Goal: Task Accomplishment & Management: Manage account settings

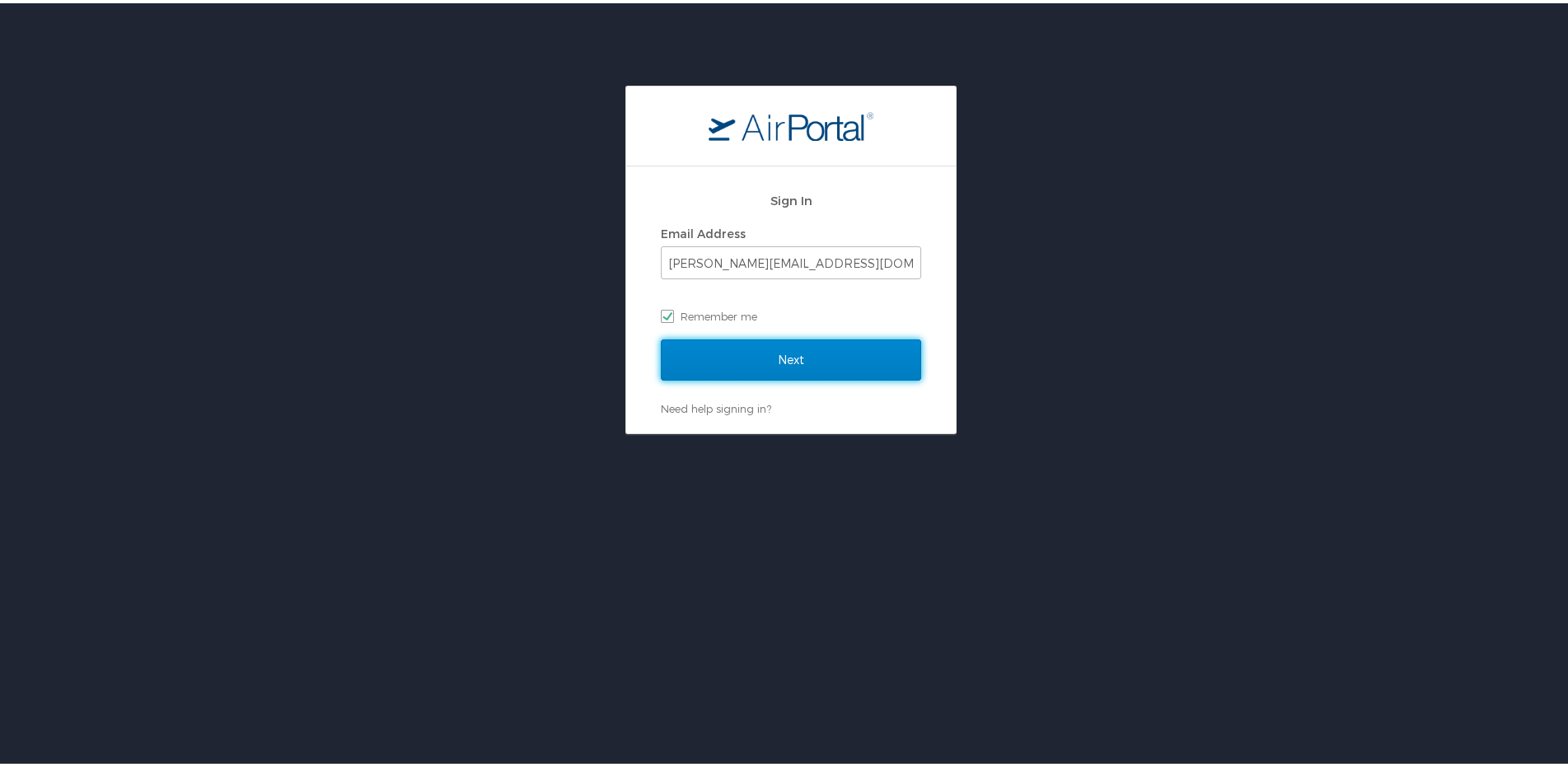
click at [818, 354] on input "Next" at bounding box center [791, 356] width 260 height 41
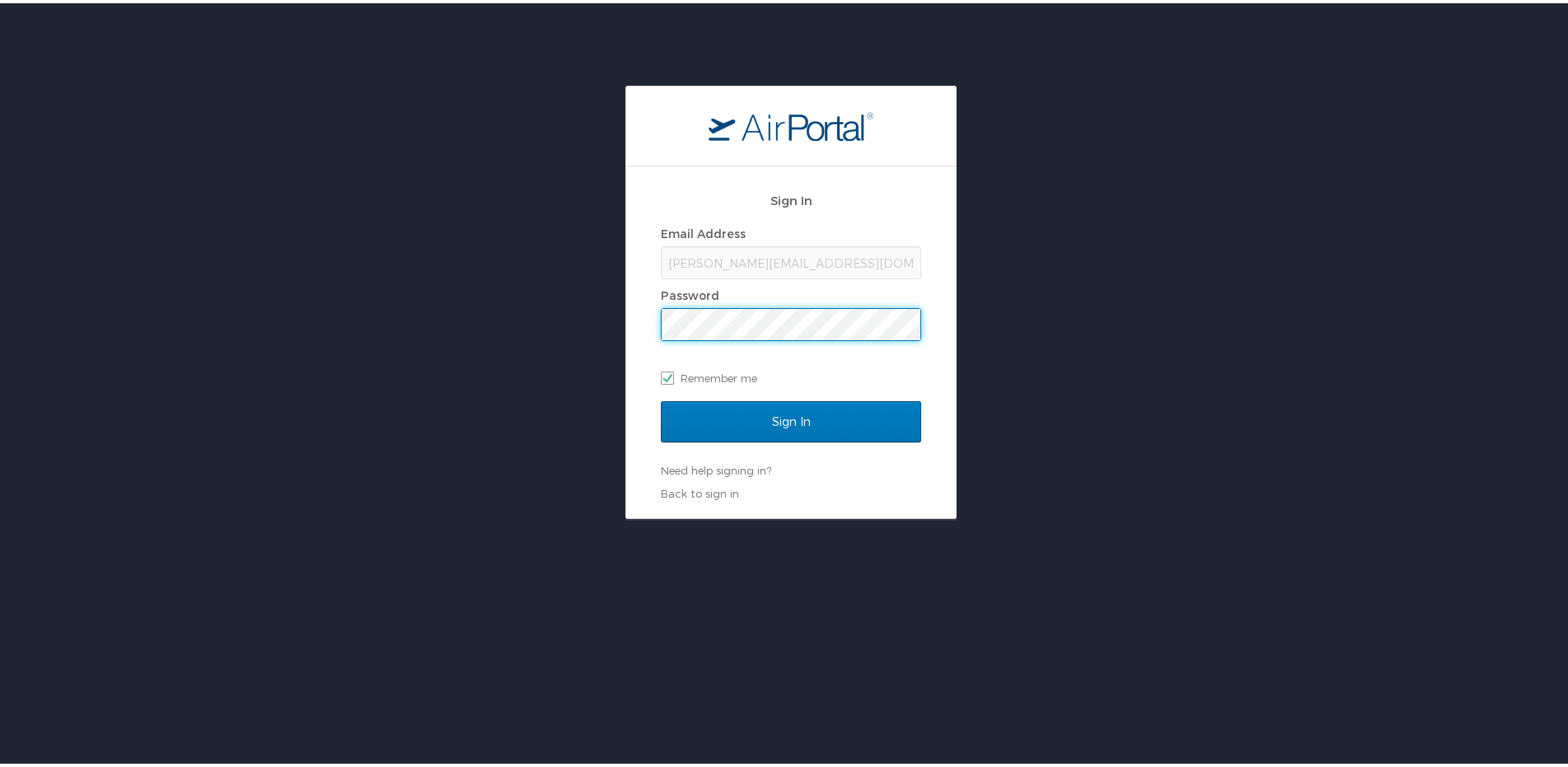
click at [661, 398] on input "Sign In" at bounding box center [791, 418] width 260 height 41
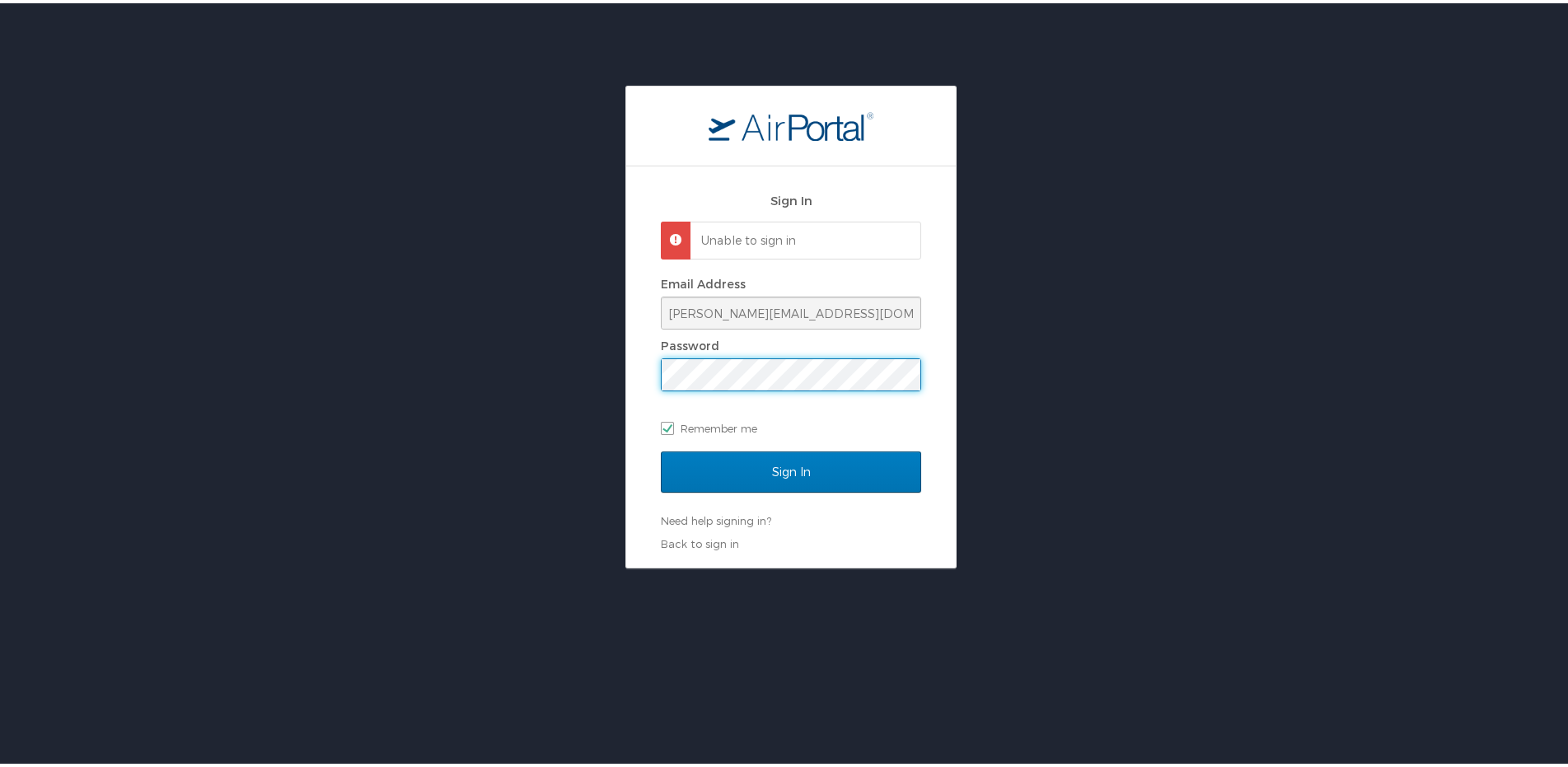
click at [661, 449] on input "Sign In" at bounding box center [791, 469] width 260 height 41
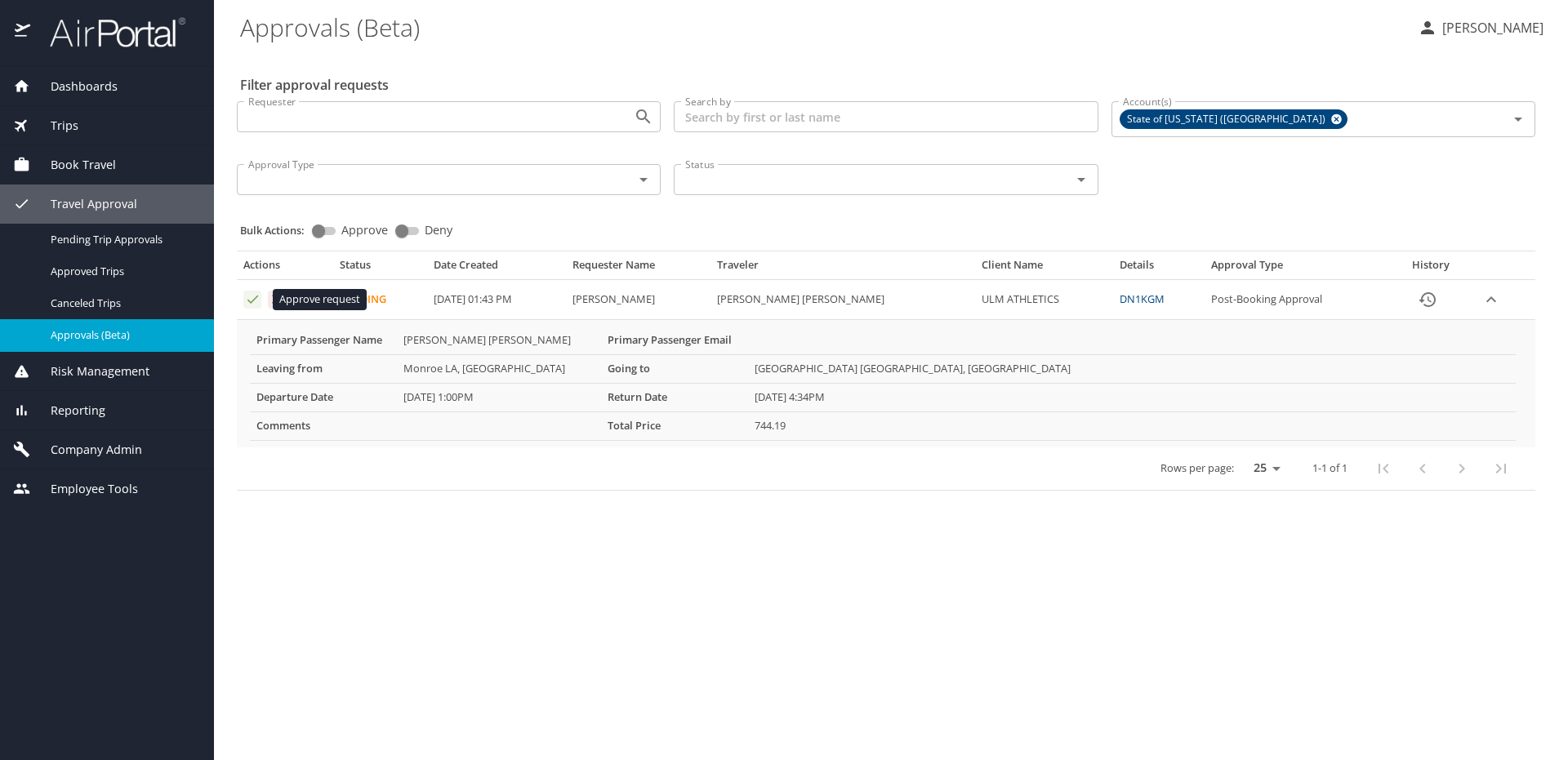
click at [253, 298] on icon "Approval table" at bounding box center [252, 299] width 15 height 15
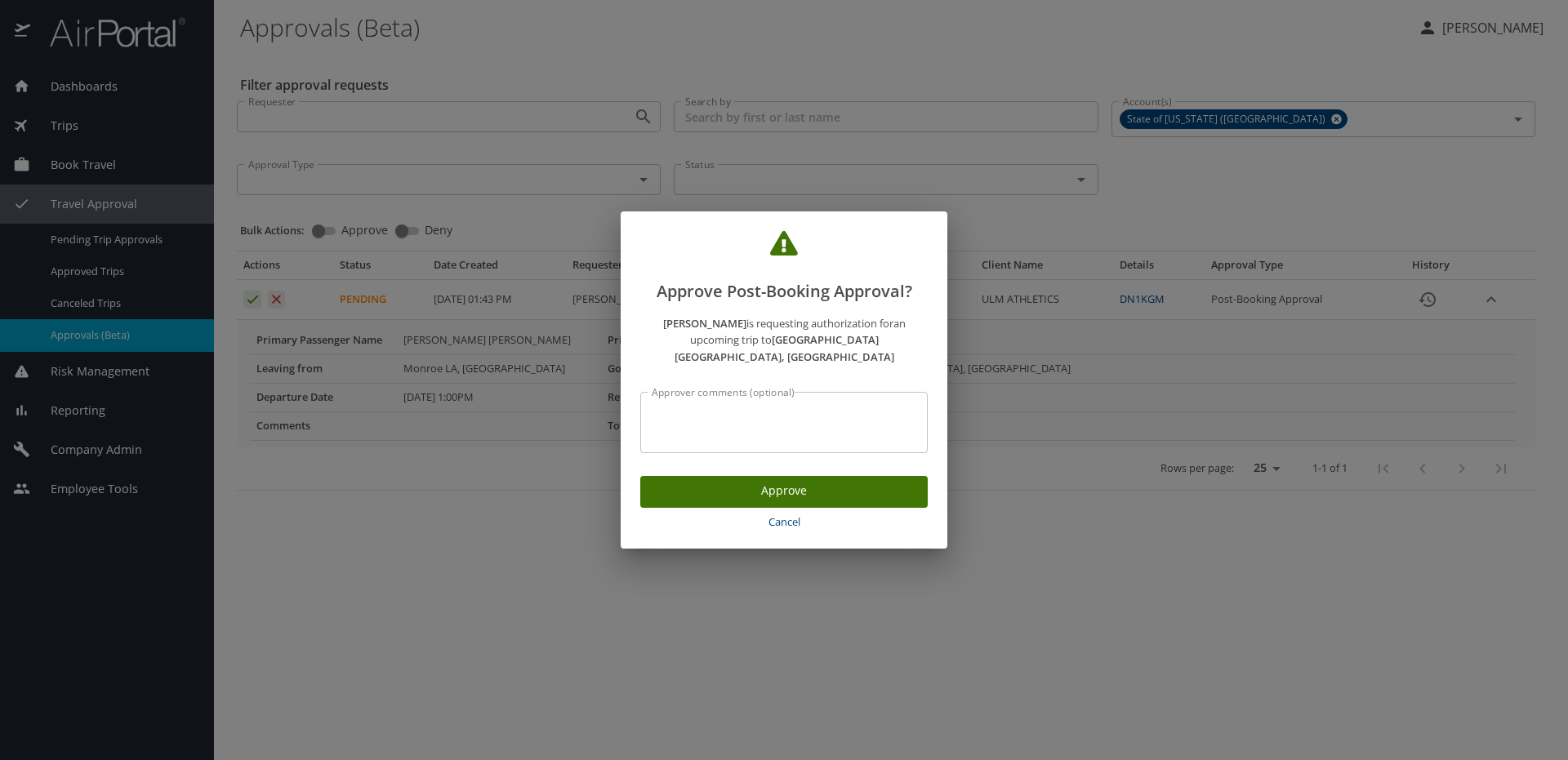
click at [799, 483] on span "Approve" at bounding box center [784, 491] width 262 height 21
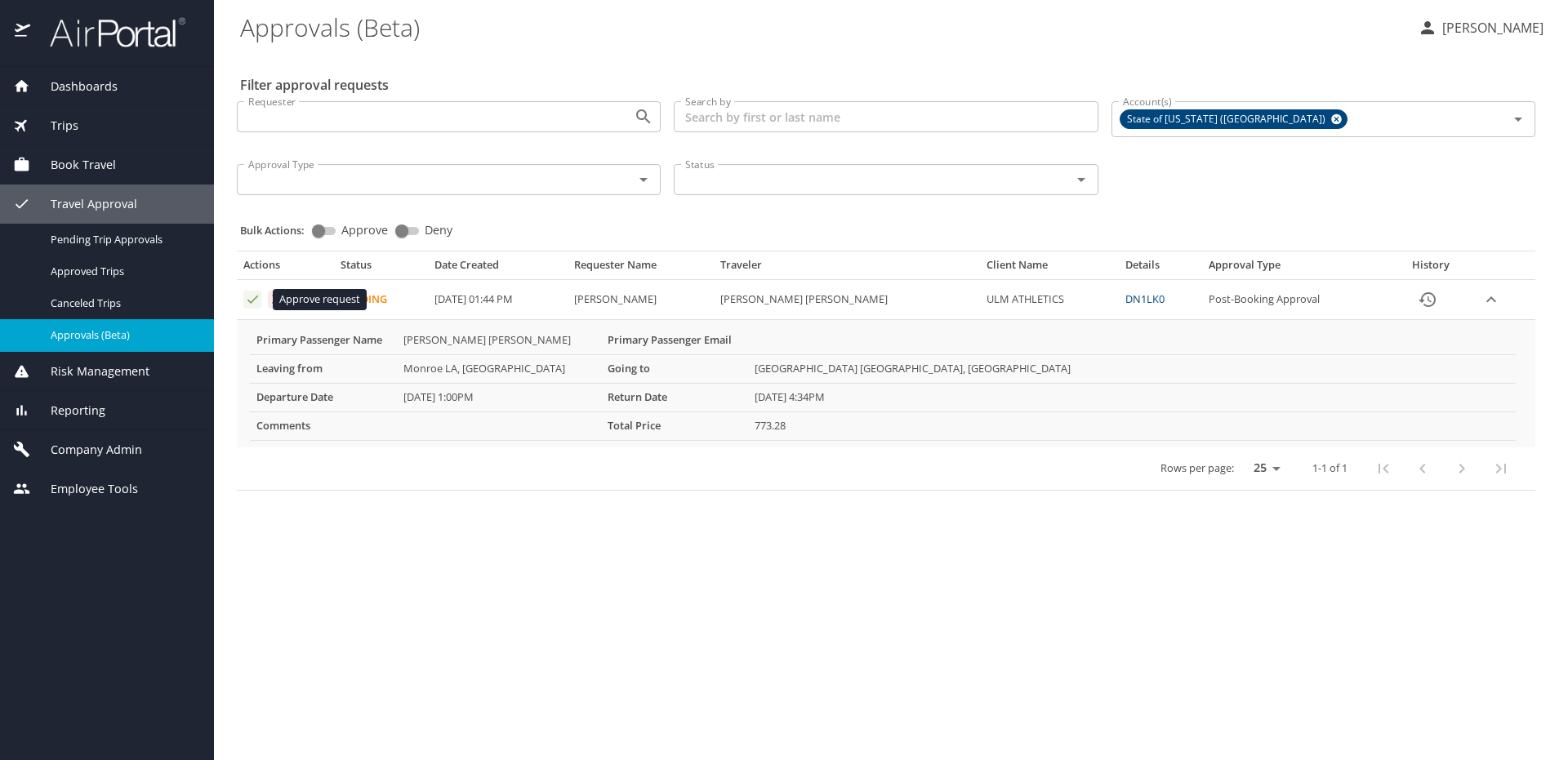
click at [258, 298] on icon "Approval table" at bounding box center [252, 299] width 15 height 15
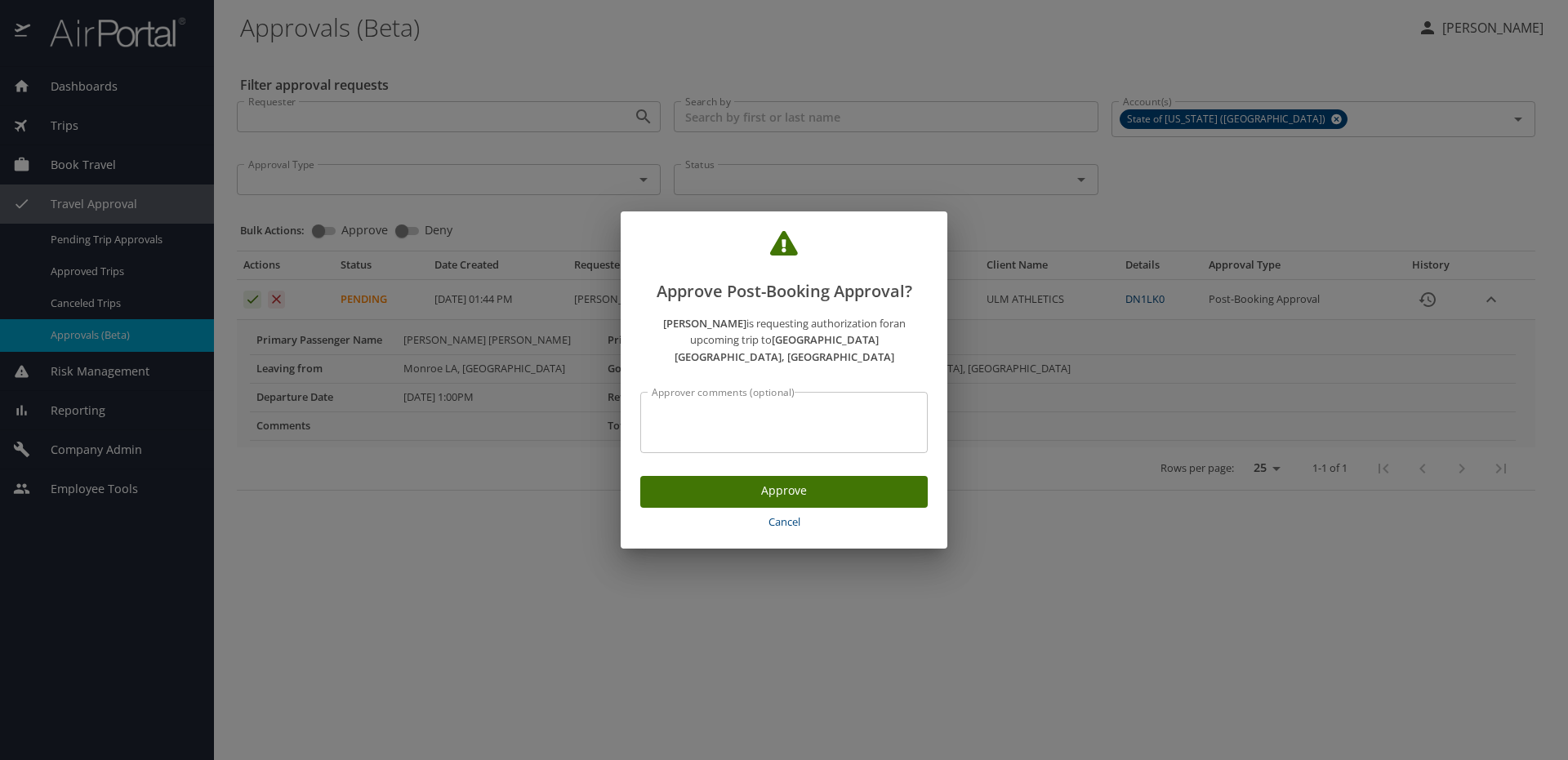
click at [756, 483] on span "Approve" at bounding box center [784, 491] width 262 height 21
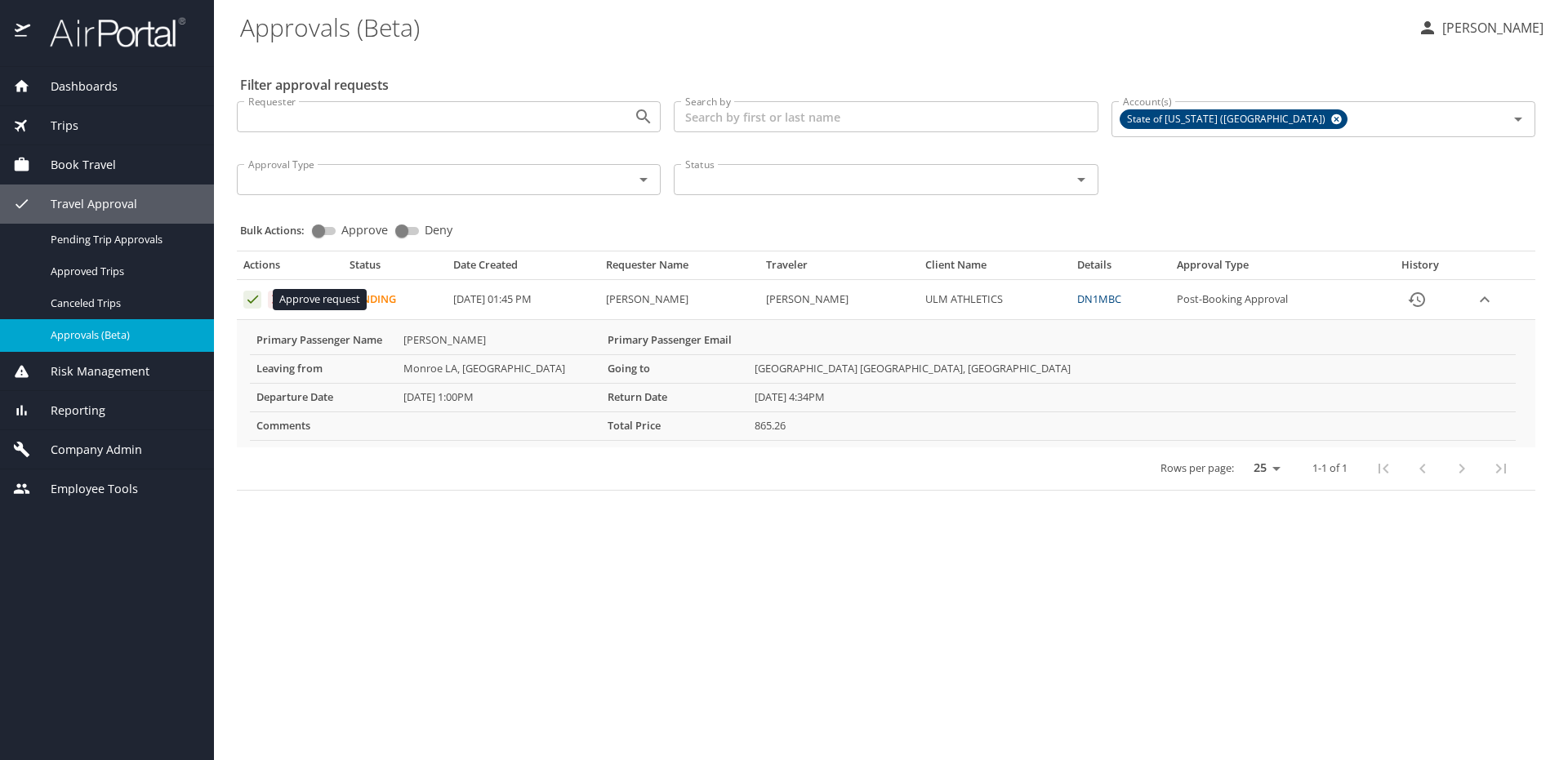
click at [255, 299] on icon "Approval table" at bounding box center [252, 299] width 10 height 9
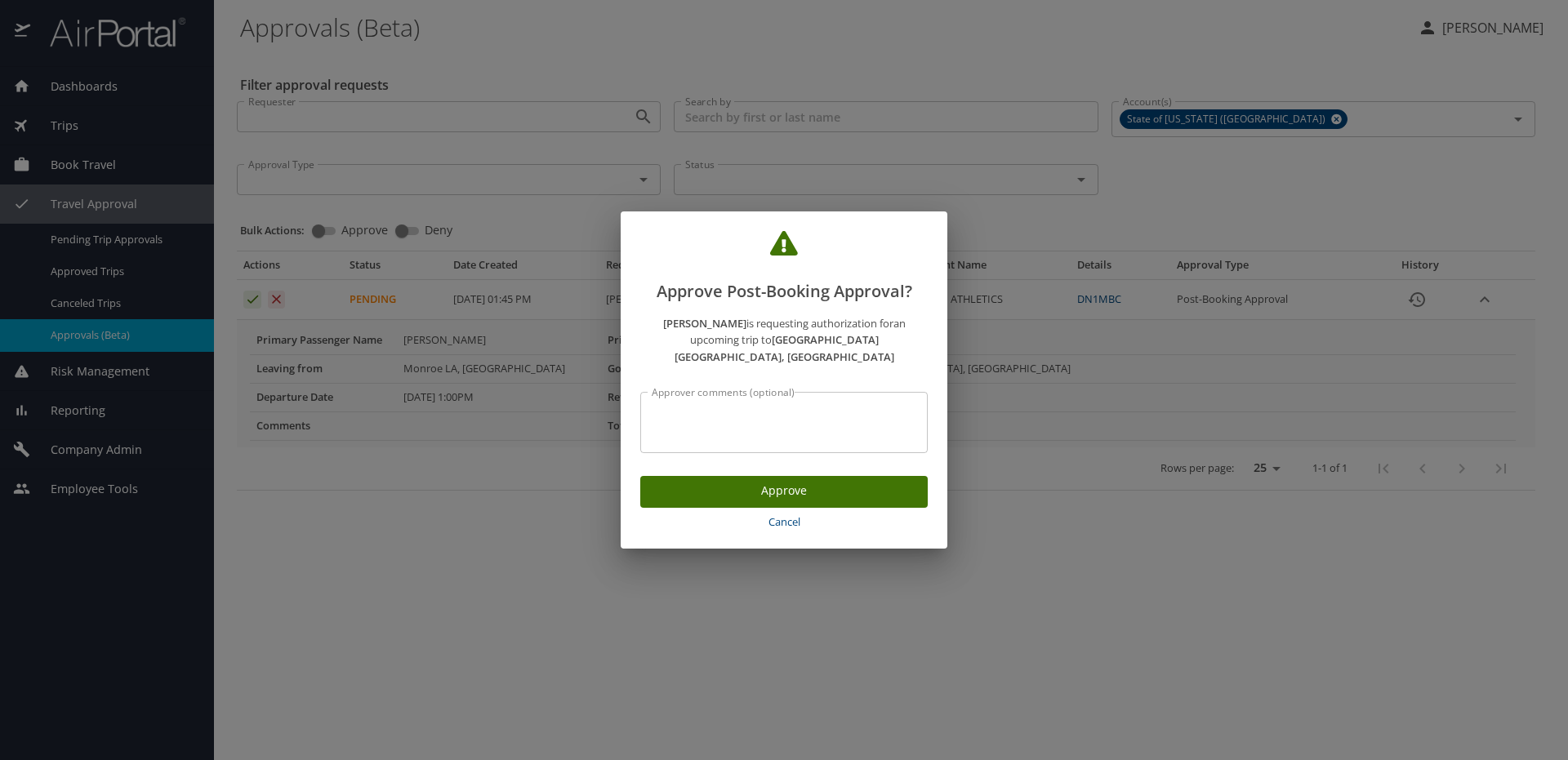
click at [834, 480] on span "Approve" at bounding box center [784, 491] width 262 height 21
